Goal: Learn about a topic

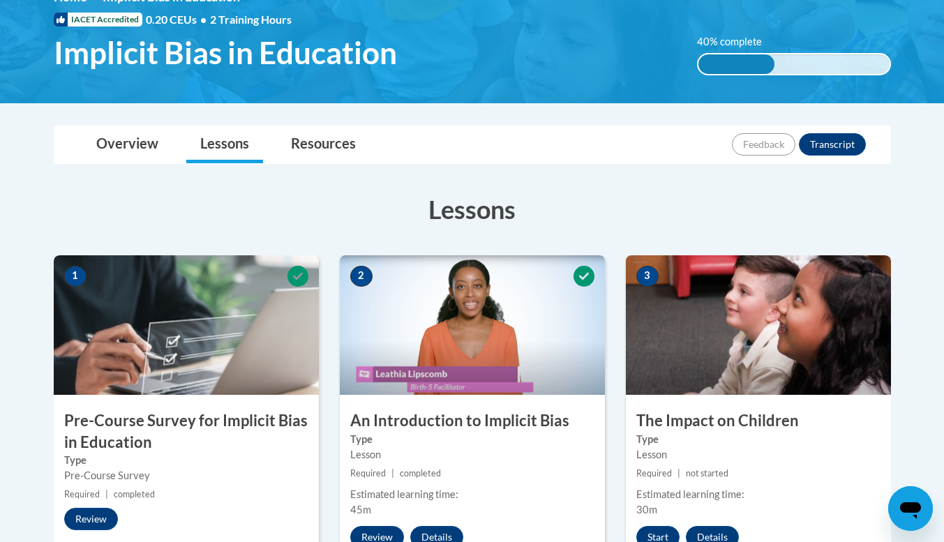
scroll to position [216, 0]
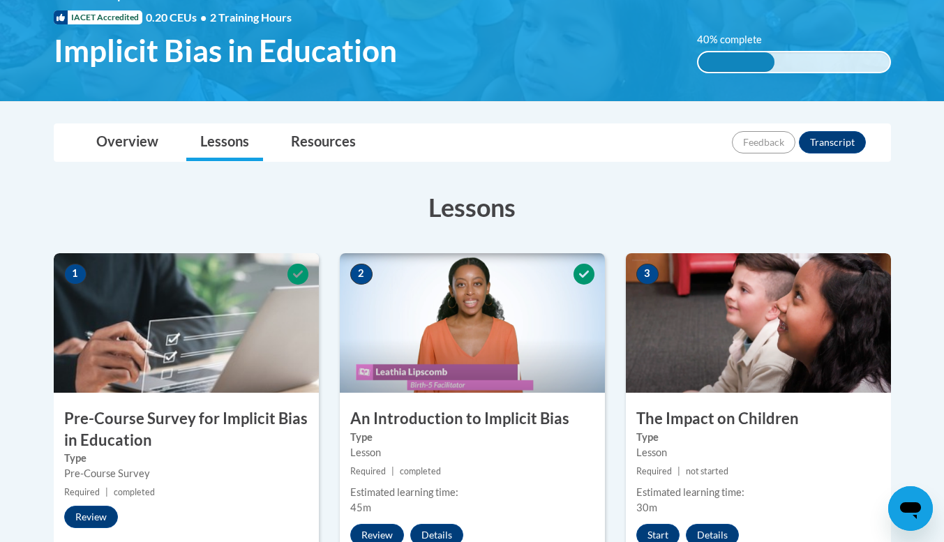
click at [560, 396] on div "2 An Introduction to Implicit Bias Type Lesson Required | completed Estimated l…" at bounding box center [472, 422] width 265 height 339
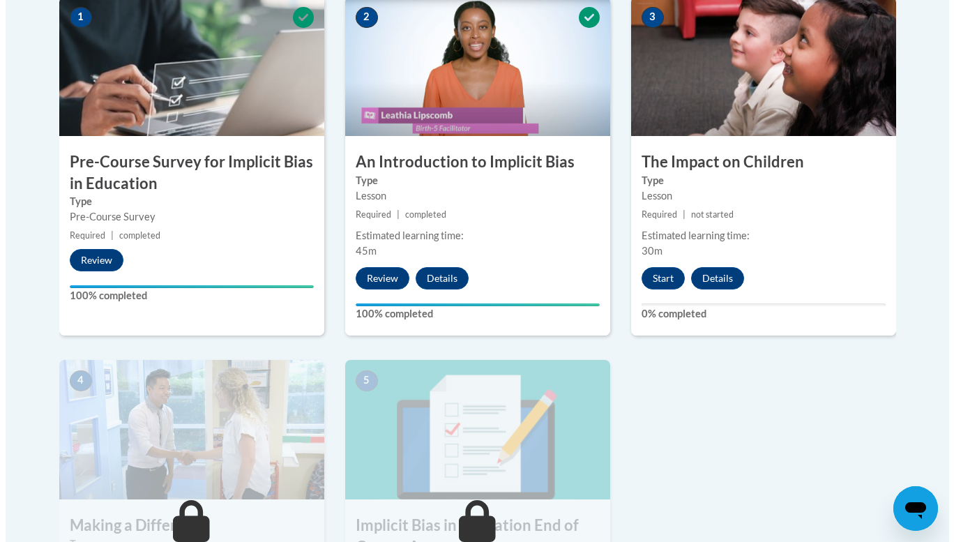
scroll to position [466, 0]
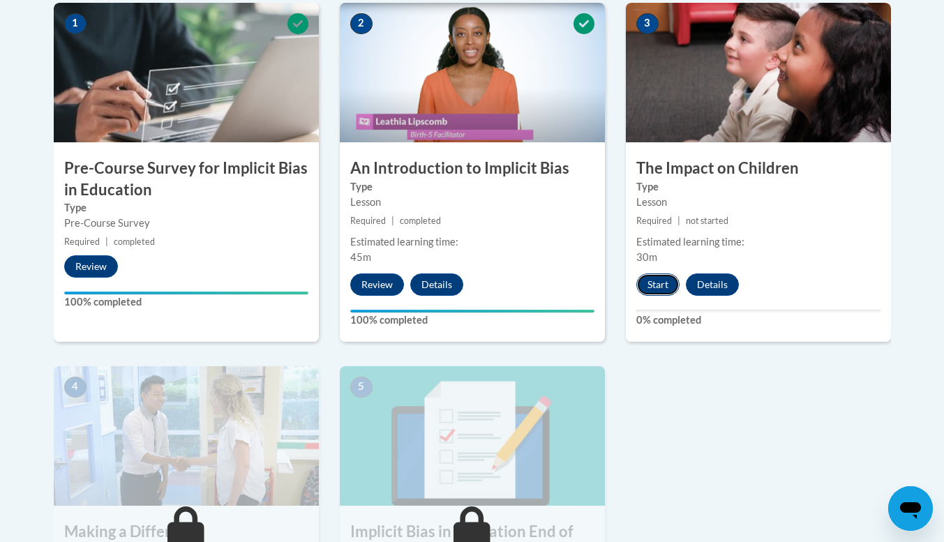
click at [648, 289] on button "Start" at bounding box center [657, 284] width 43 height 22
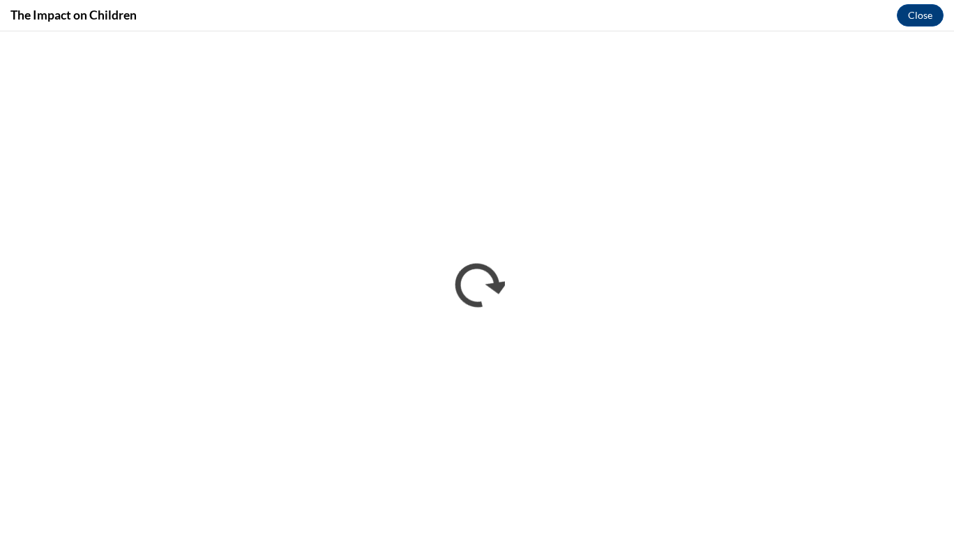
scroll to position [0, 0]
